Goal: Check status: Check status

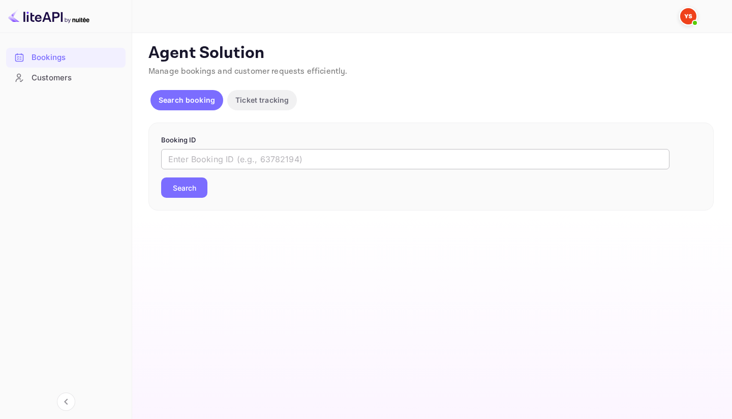
click at [247, 161] on input "text" at bounding box center [415, 159] width 508 height 20
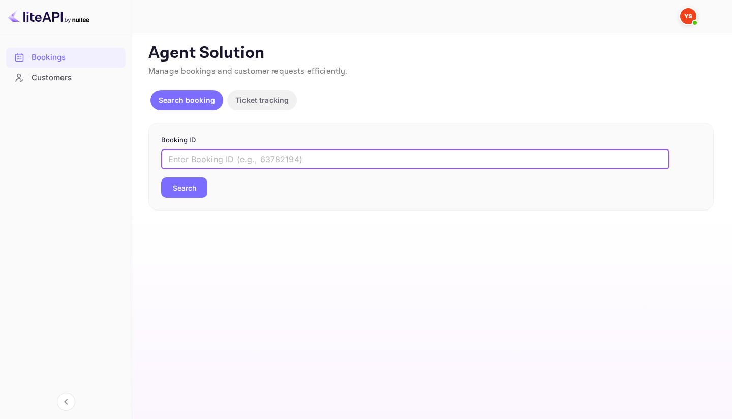
paste input "8040057"
type input "8040057"
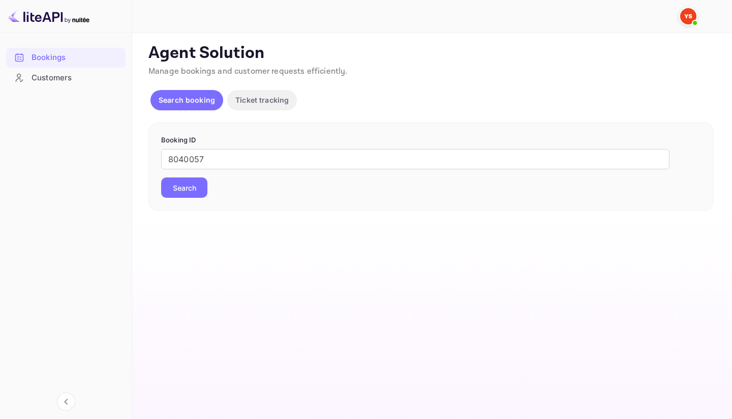
click at [183, 181] on button "Search" at bounding box center [184, 187] width 46 height 20
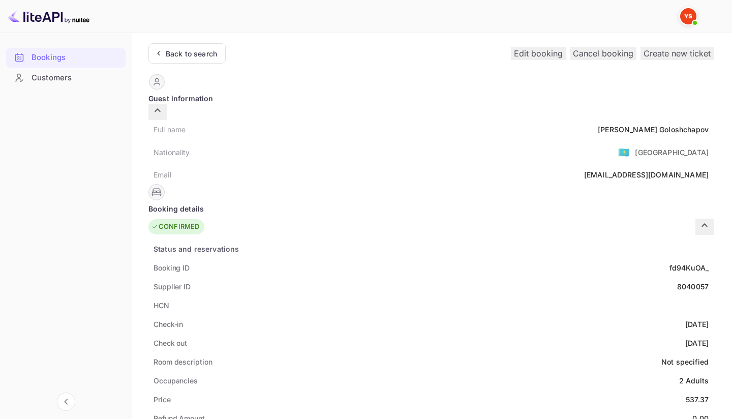
click at [677, 281] on div "8040057" at bounding box center [693, 286] width 32 height 11
copy div "8040057"
click at [598, 124] on div "[PERSON_NAME]" at bounding box center [653, 129] width 111 height 11
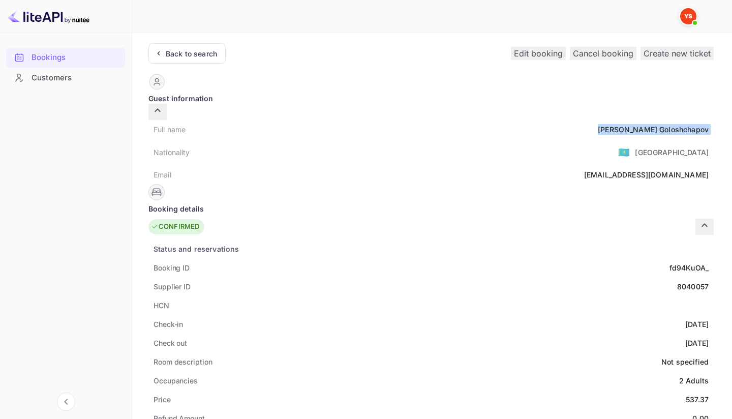
copy div "[PERSON_NAME]"
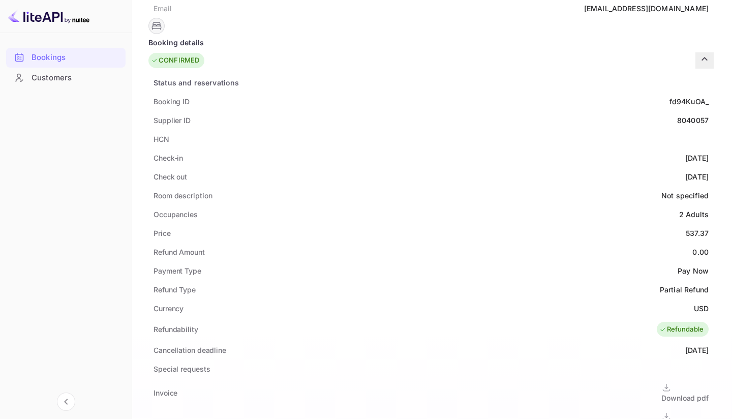
scroll to position [169, 0]
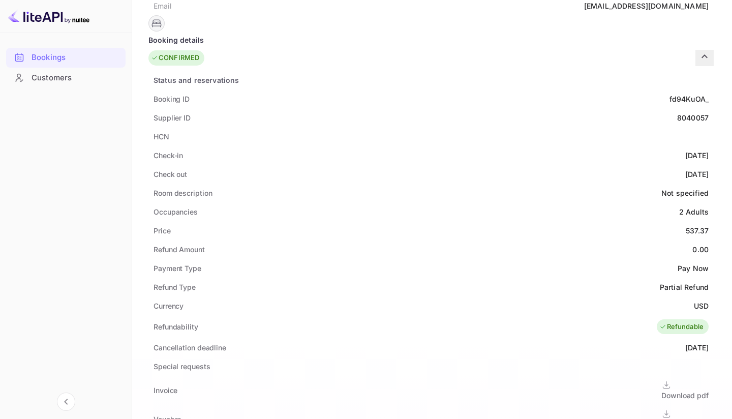
click at [686, 225] on div "537.37" at bounding box center [697, 230] width 23 height 11
copy div "537.37"
click at [694, 300] on div "USD" at bounding box center [701, 305] width 15 height 11
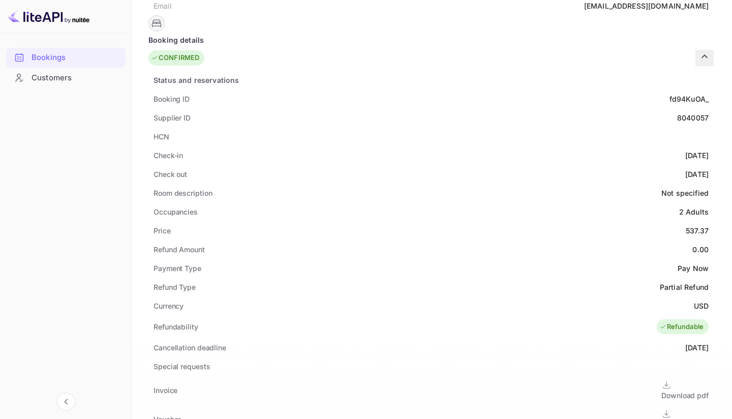
click at [694, 300] on div "USD" at bounding box center [701, 305] width 15 height 11
copy div "USD"
click at [395, 108] on div "Supplier ID 8040057" at bounding box center [430, 117] width 565 height 19
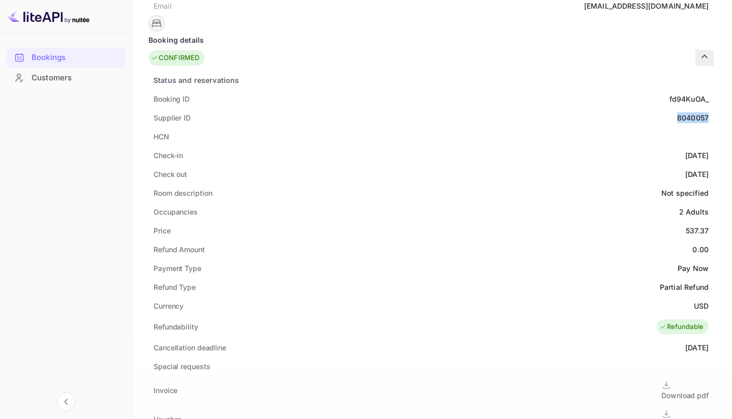
copy div "8040057"
